Goal: Browse casually

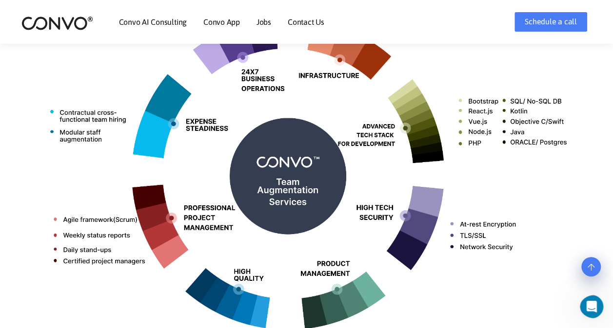
scroll to position [207, 0]
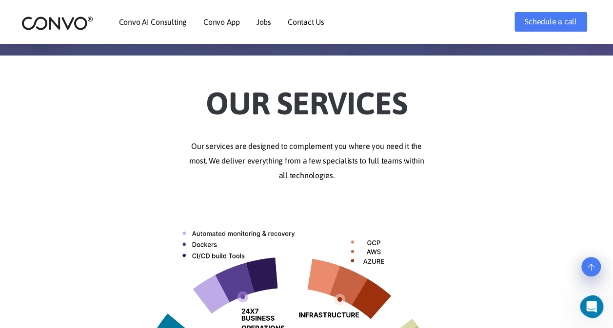
click at [151, 29] on li "Convo AI Consulting" at bounding box center [153, 22] width 68 height 42
click at [154, 22] on link "Convo AI Consulting" at bounding box center [153, 22] width 68 height 8
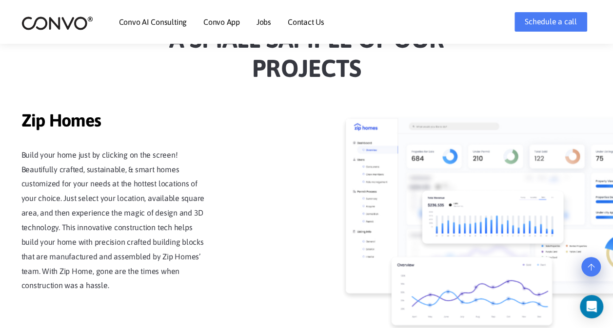
scroll to position [867, 0]
